Goal: Task Accomplishment & Management: Manage account settings

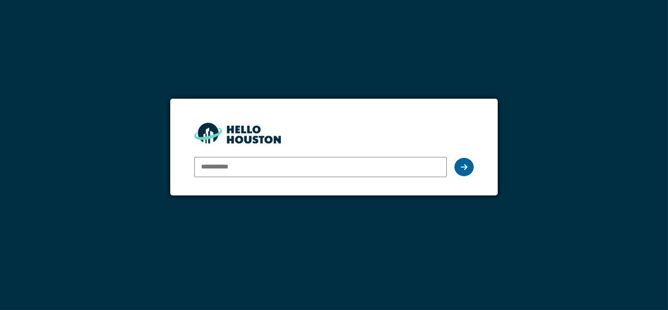
type input "**********"
click at [466, 165] on icon at bounding box center [464, 167] width 7 height 8
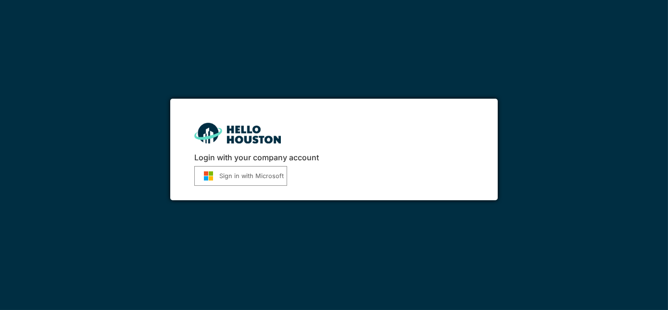
click at [249, 173] on button "Sign in with Microsoft" at bounding box center [240, 176] width 93 height 20
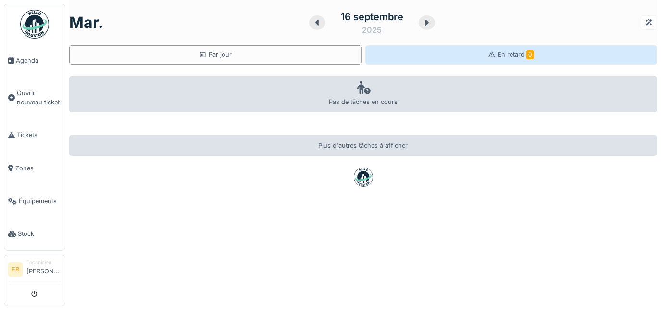
click at [452, 55] on div "En retard 0" at bounding box center [512, 54] width 292 height 19
